Goal: Use online tool/utility: Use online tool/utility

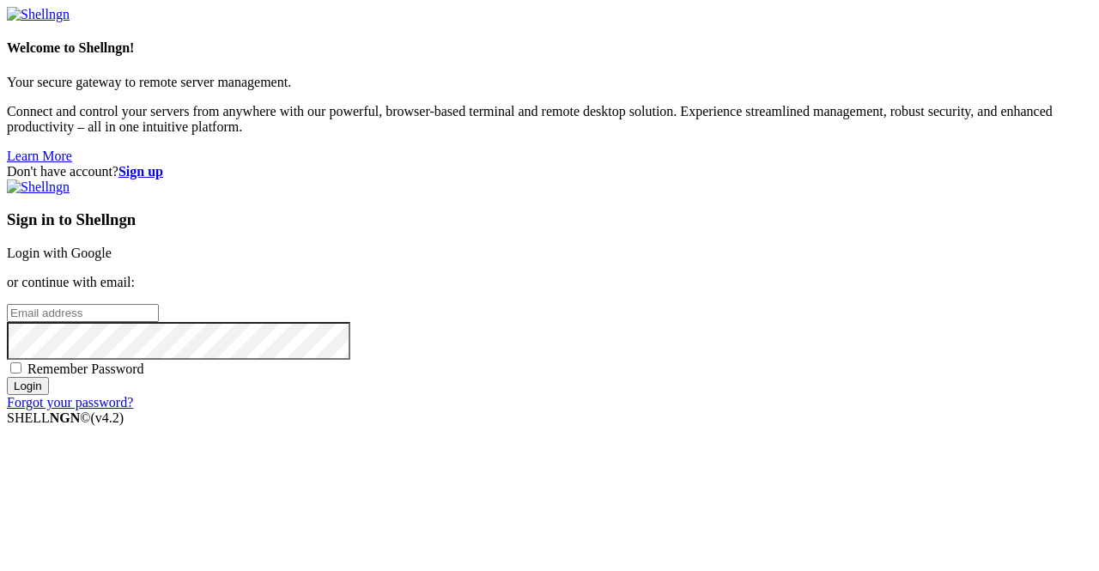
click at [652, 216] on div "Sign in to Shellngn Login with Google or continue with email: Remember Password…" at bounding box center [550, 294] width 1086 height 231
click at [112, 246] on link "Login with Google" at bounding box center [59, 253] width 105 height 15
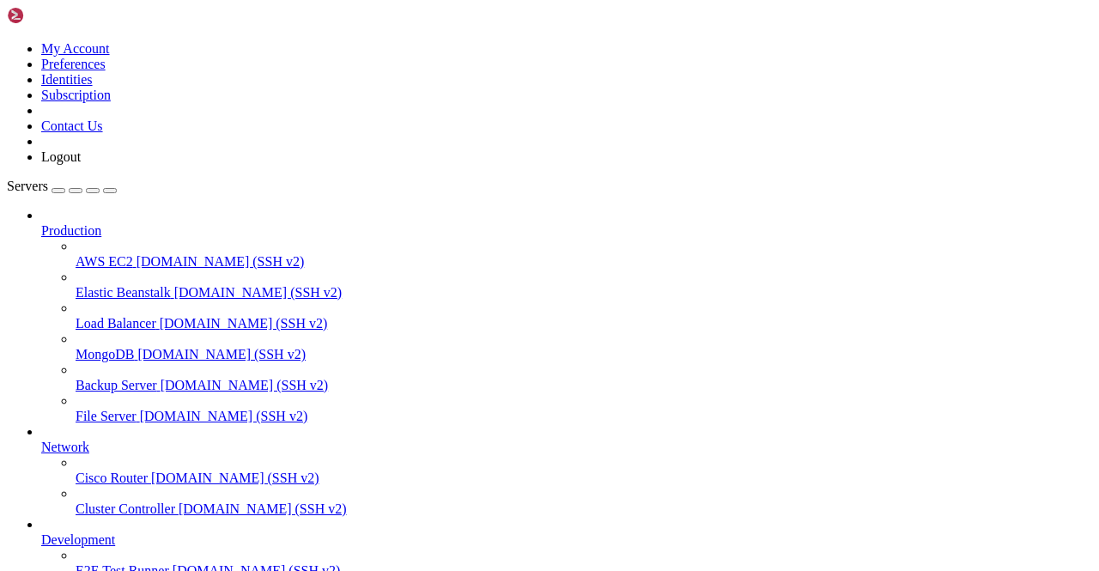
scroll to position [213, 0]
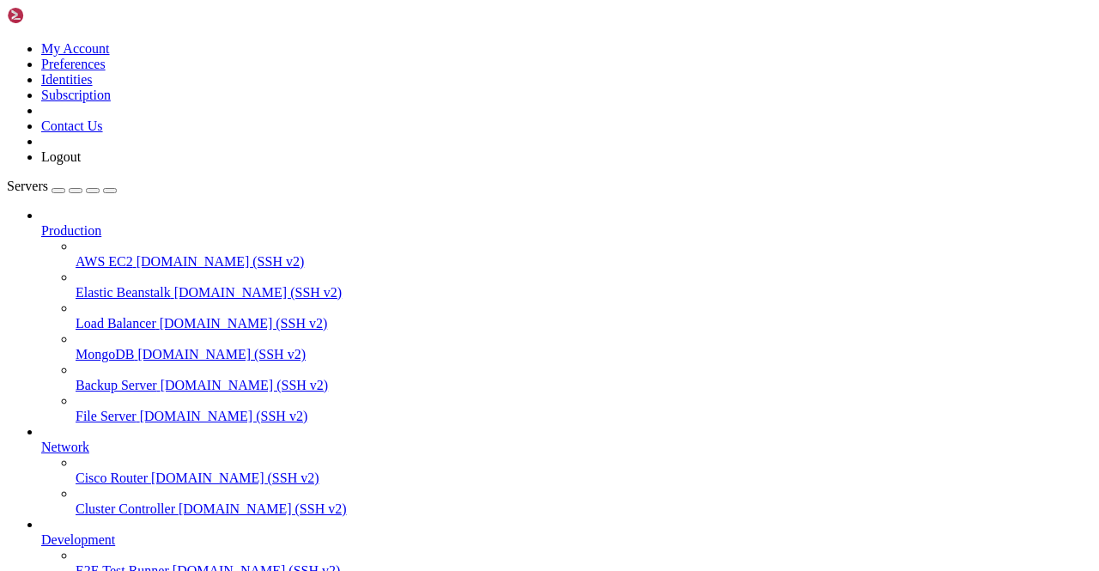
scroll to position [1056, 0]
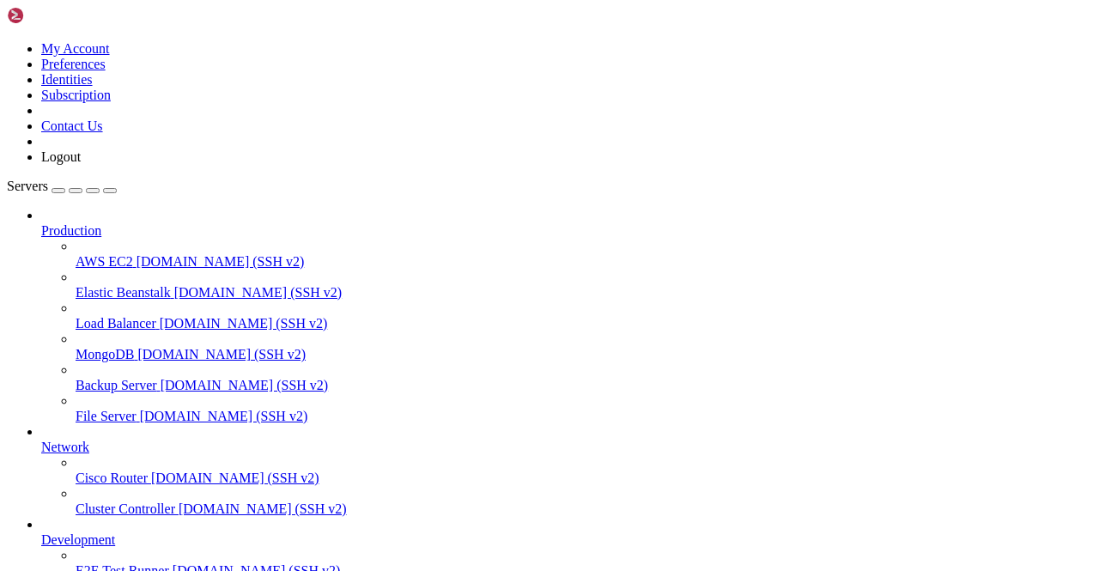
scroll to position [32816, 0]
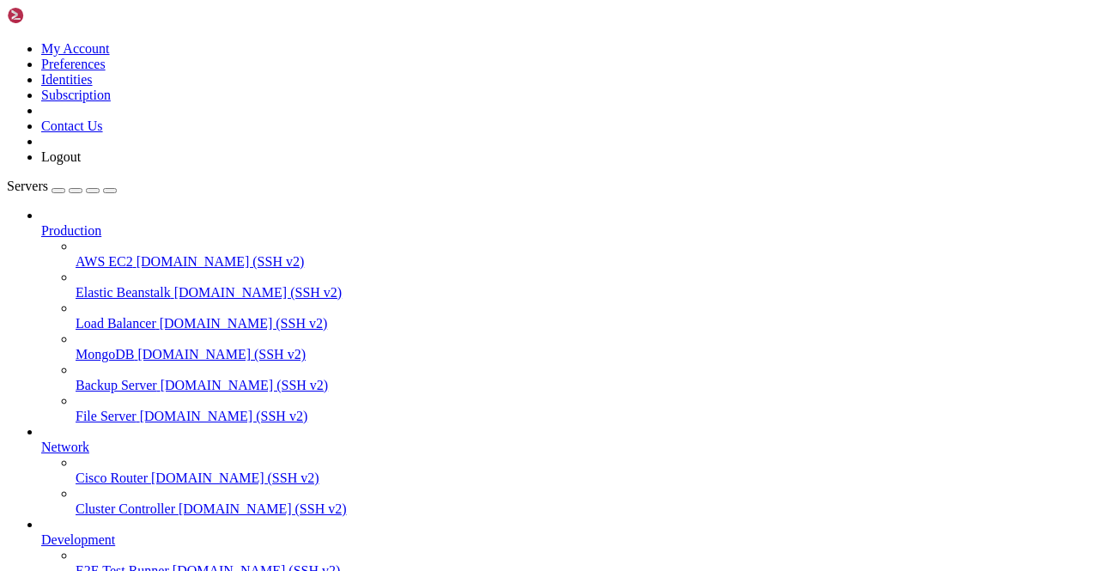
scroll to position [32901, 0]
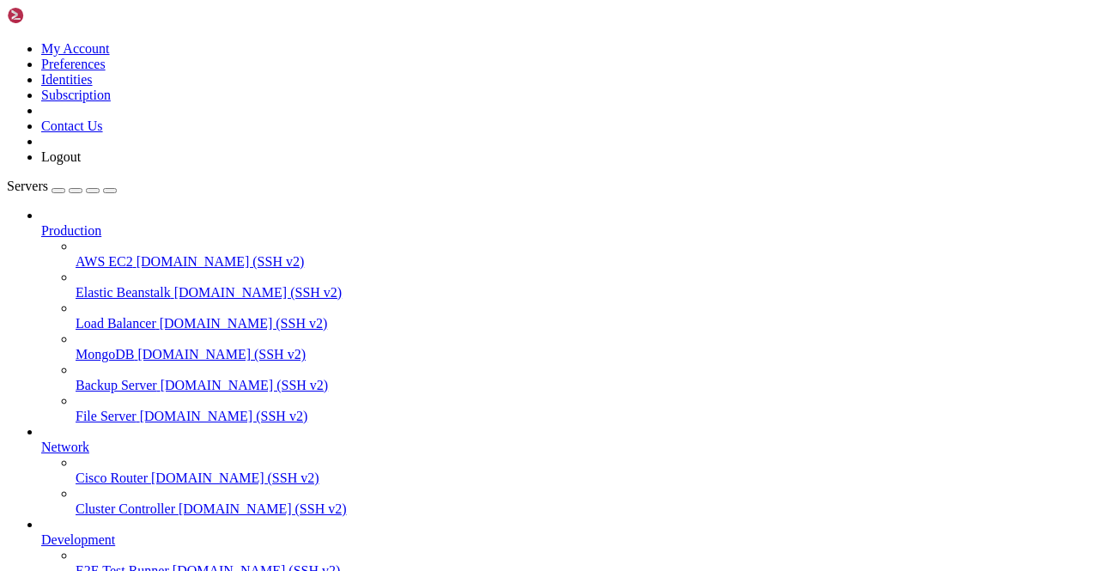
scroll to position [98584, 0]
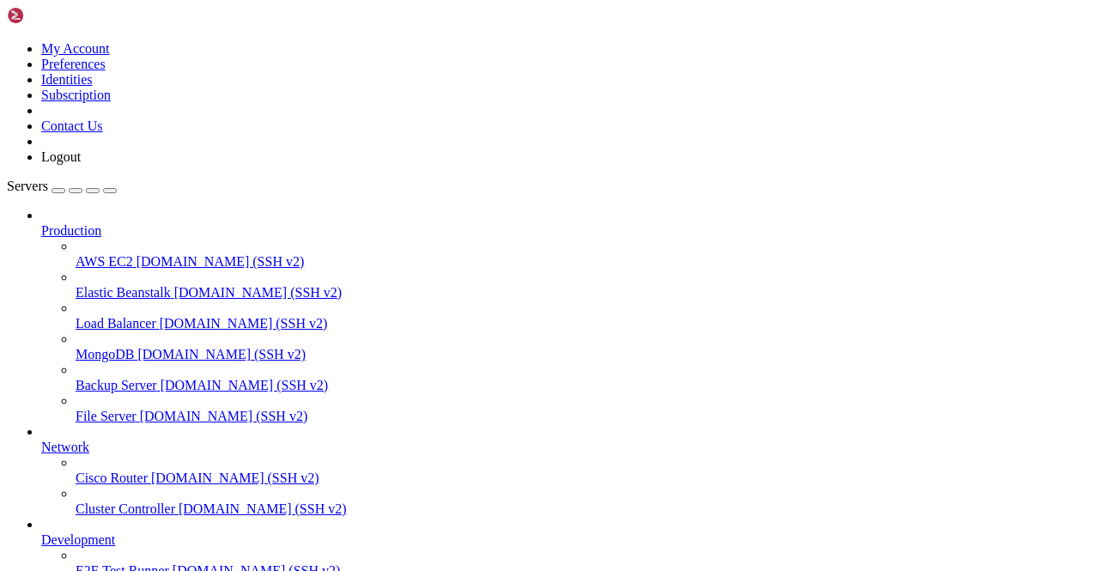
scroll to position [128780, 0]
